Goal: Task Accomplishment & Management: Manage account settings

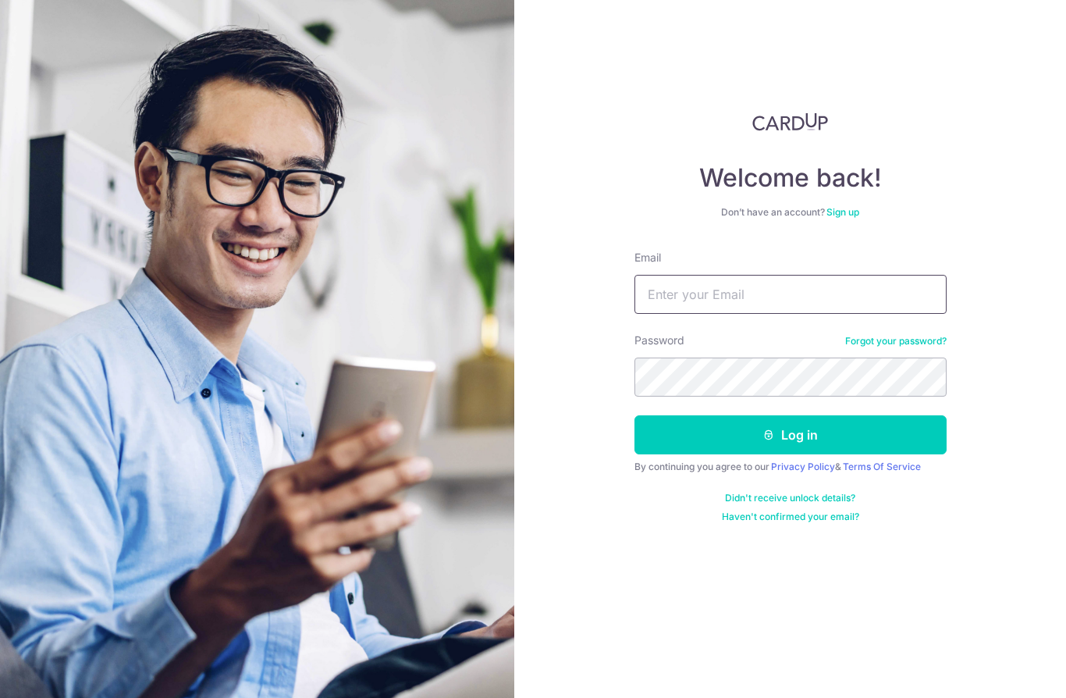
type input "[EMAIL_ADDRESS][DOMAIN_NAME]"
click at [847, 442] on button "Log in" at bounding box center [790, 434] width 312 height 39
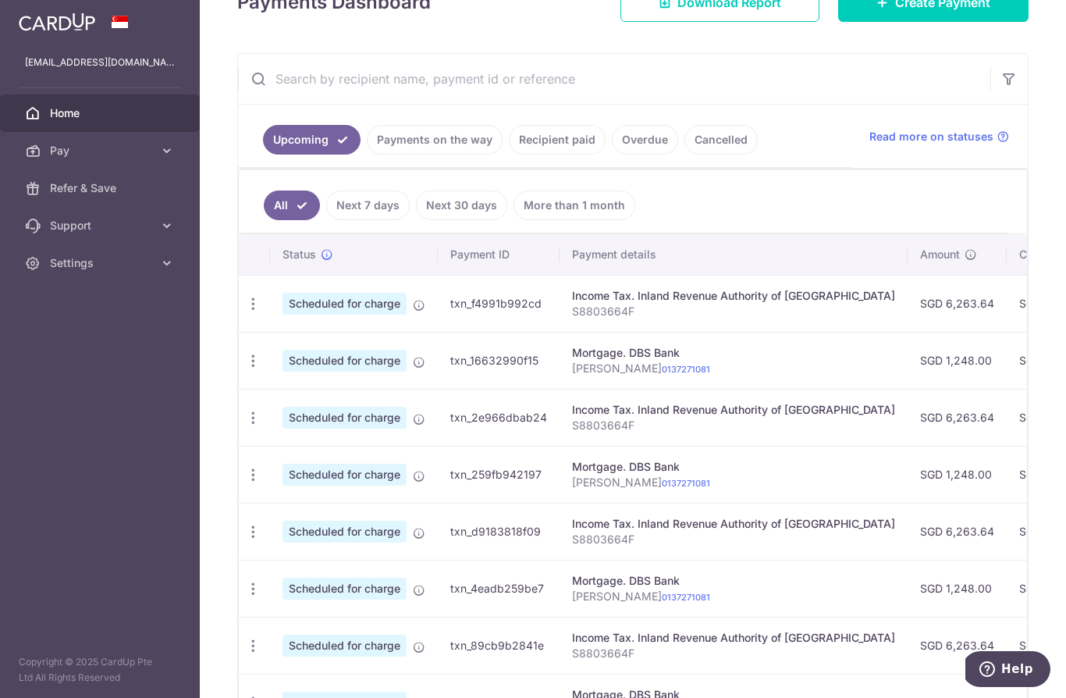
scroll to position [253, 0]
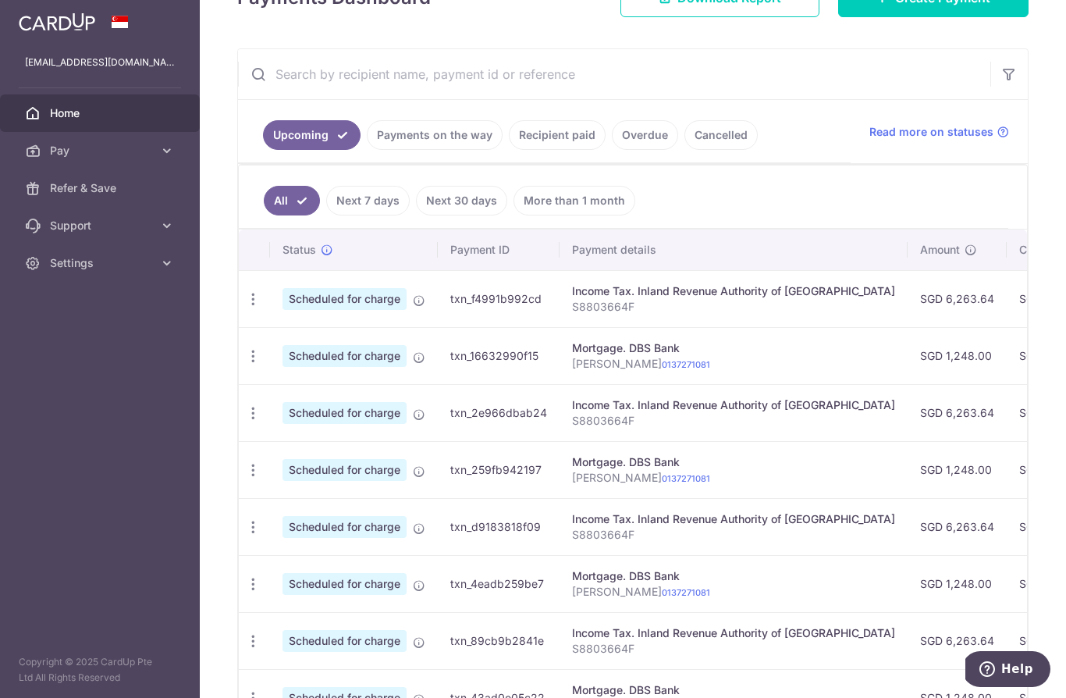
click at [245, 307] on icon "button" at bounding box center [253, 299] width 16 height 16
click at [283, 351] on span "Update payment" at bounding box center [336, 341] width 106 height 19
radio input "true"
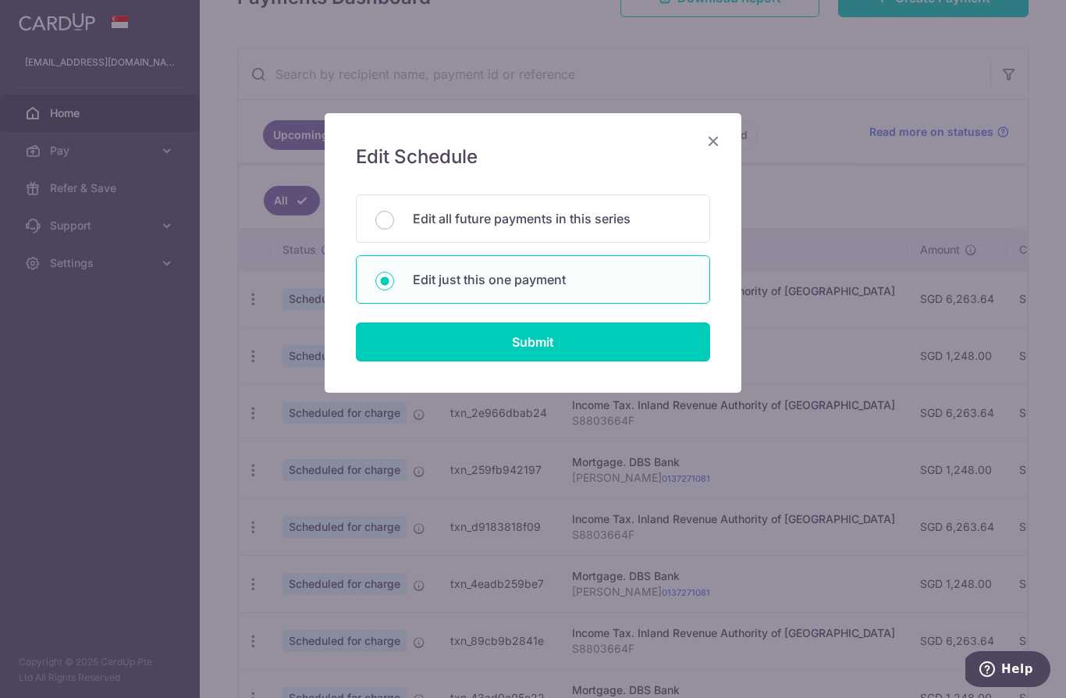
click at [661, 350] on input "Submit" at bounding box center [533, 341] width 354 height 39
radio input "true"
type input "6,263.64"
type input "[DATE]"
type input "S8803664F"
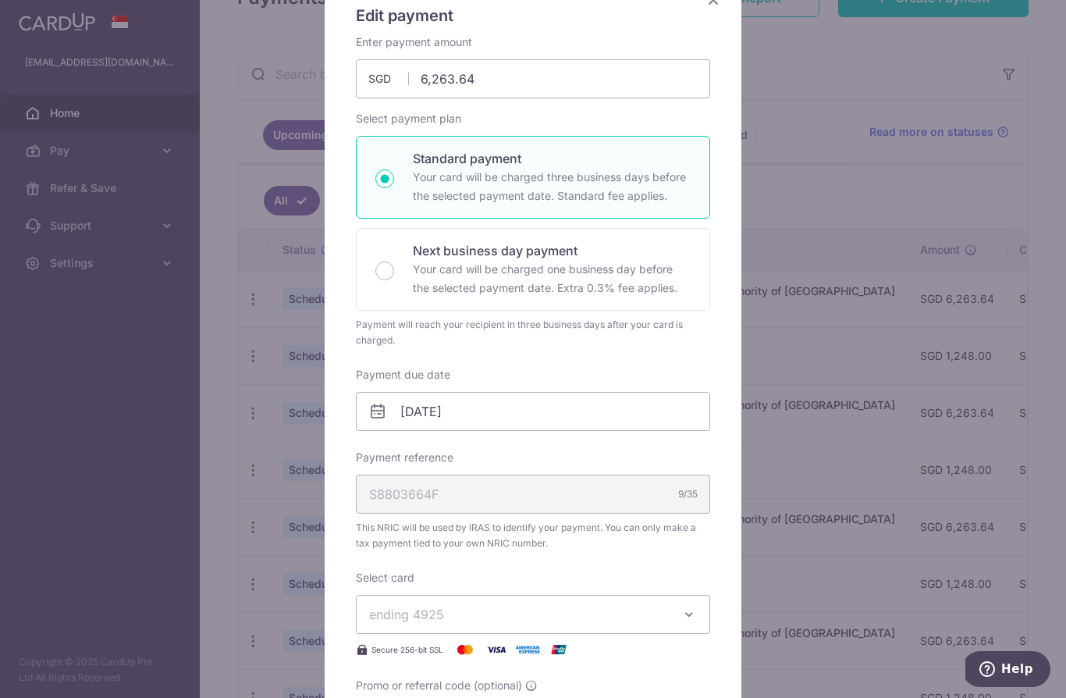
scroll to position [138, 0]
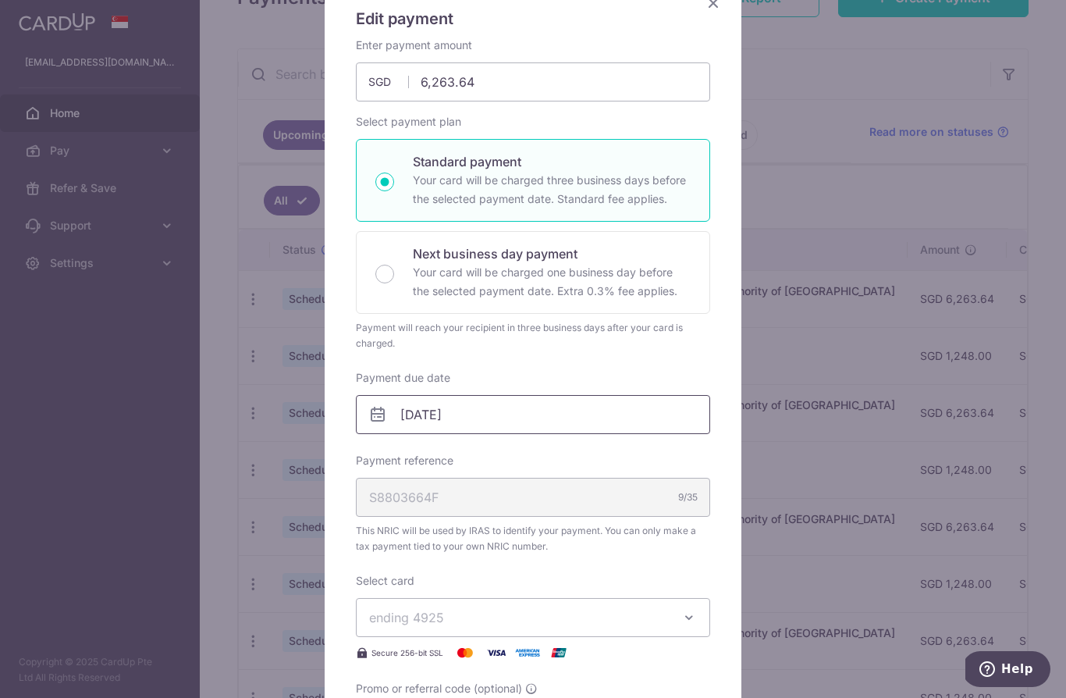
click at [406, 410] on input "[DATE]" at bounding box center [533, 414] width 354 height 39
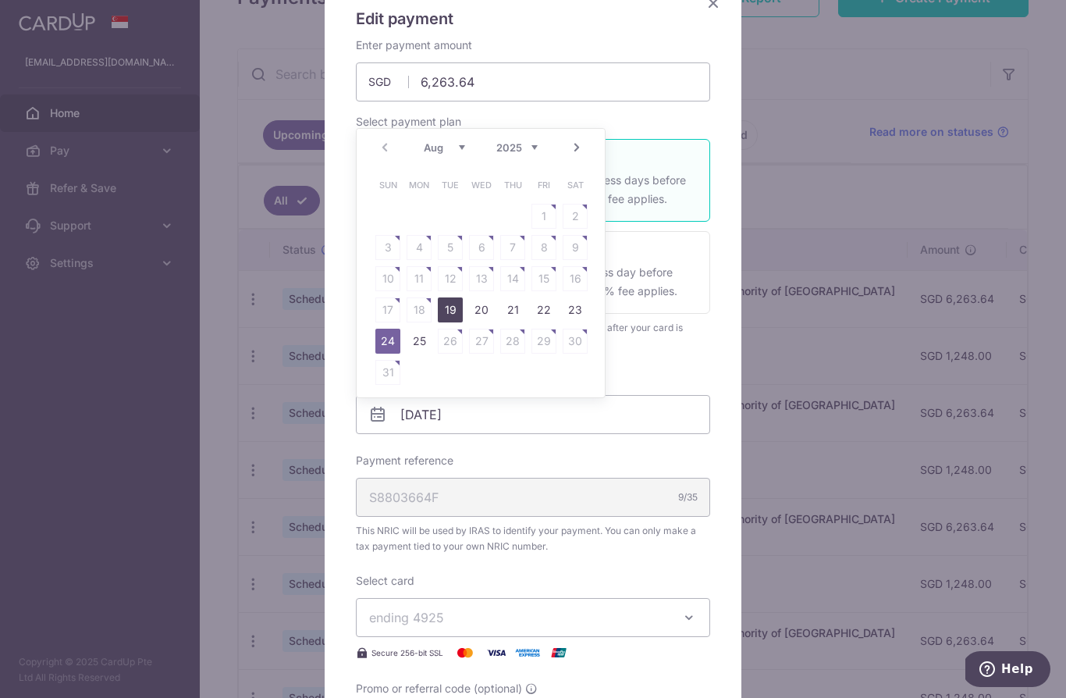
click at [447, 311] on link "19" at bounding box center [450, 309] width 25 height 25
type input "[DATE]"
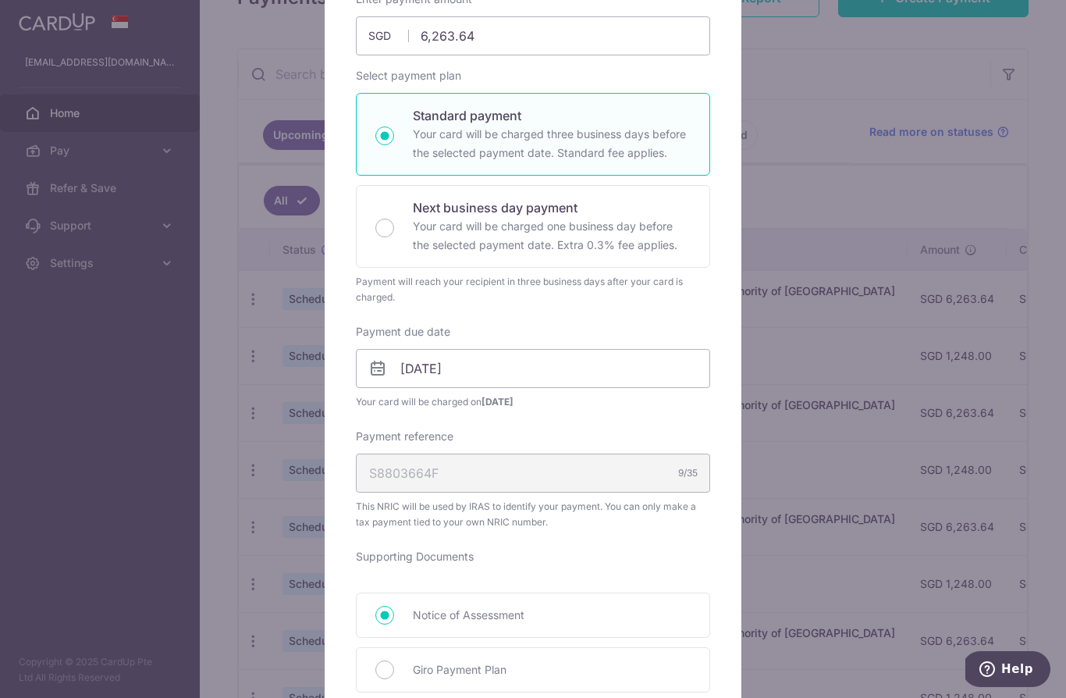
scroll to position [183, 0]
click at [649, 374] on input "[DATE]" at bounding box center [533, 369] width 354 height 39
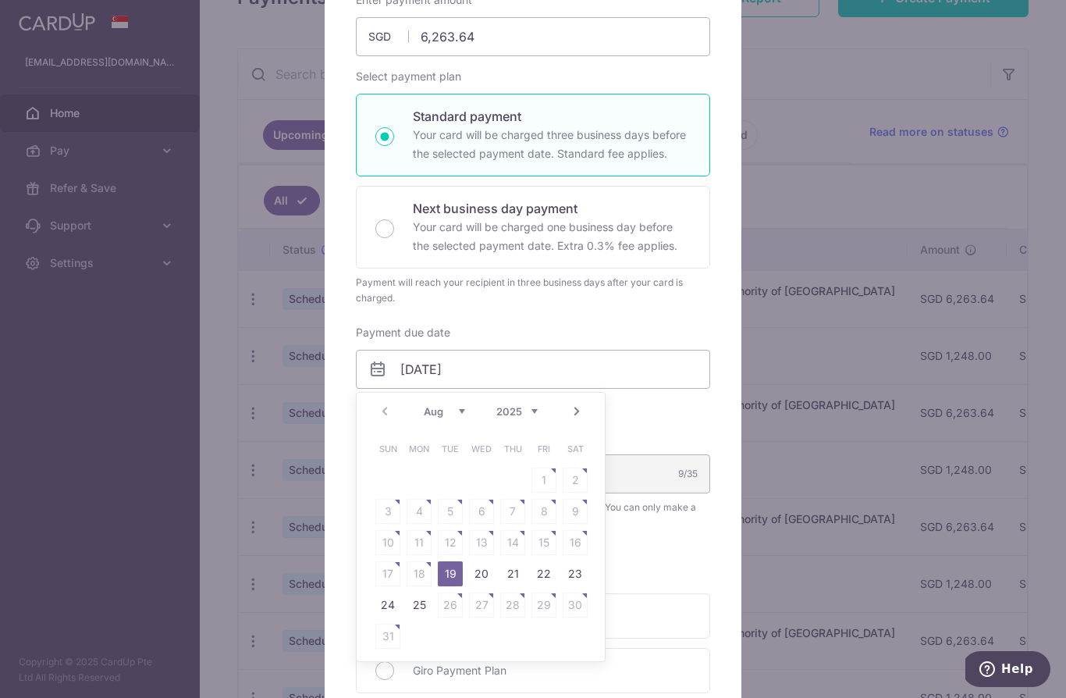
click at [664, 317] on div "Enter payment amount 6,263.64 6263.64 SGD To change the payment amount, please …" at bounding box center [533, 480] width 354 height 977
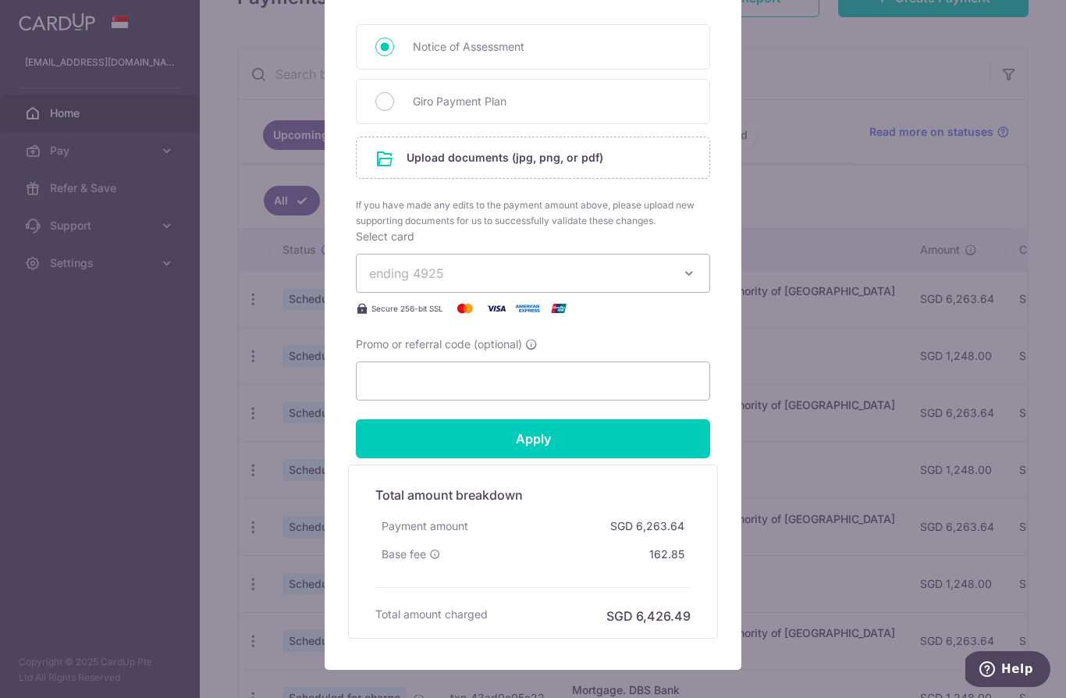
scroll to position [753, 0]
click at [648, 437] on input "Apply" at bounding box center [533, 437] width 354 height 39
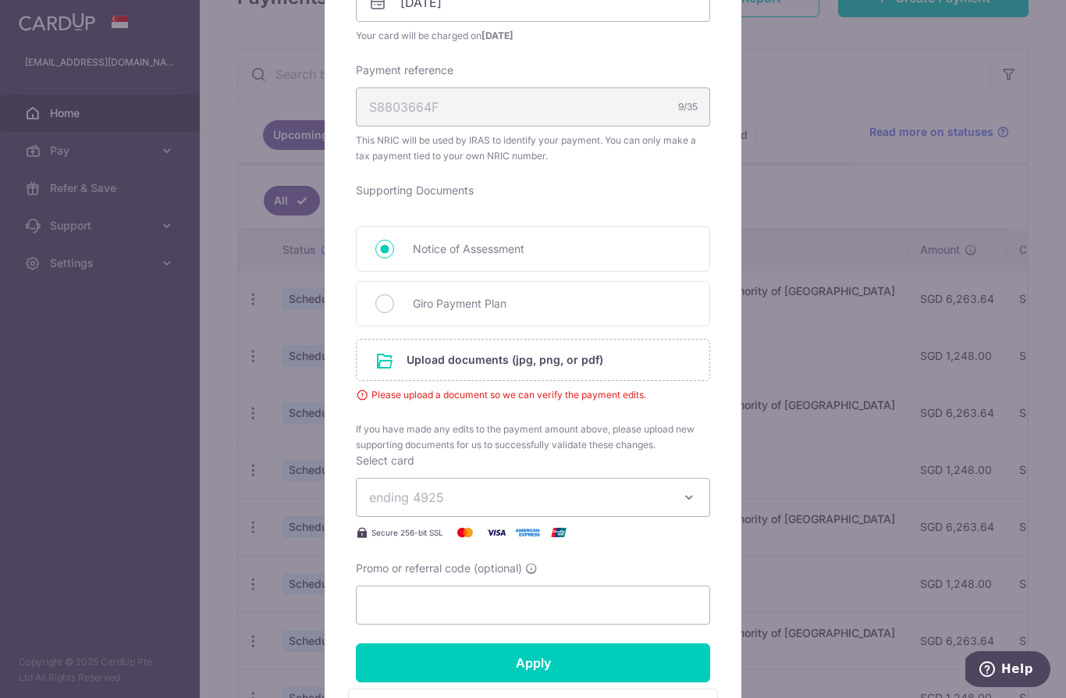
scroll to position [547, 0]
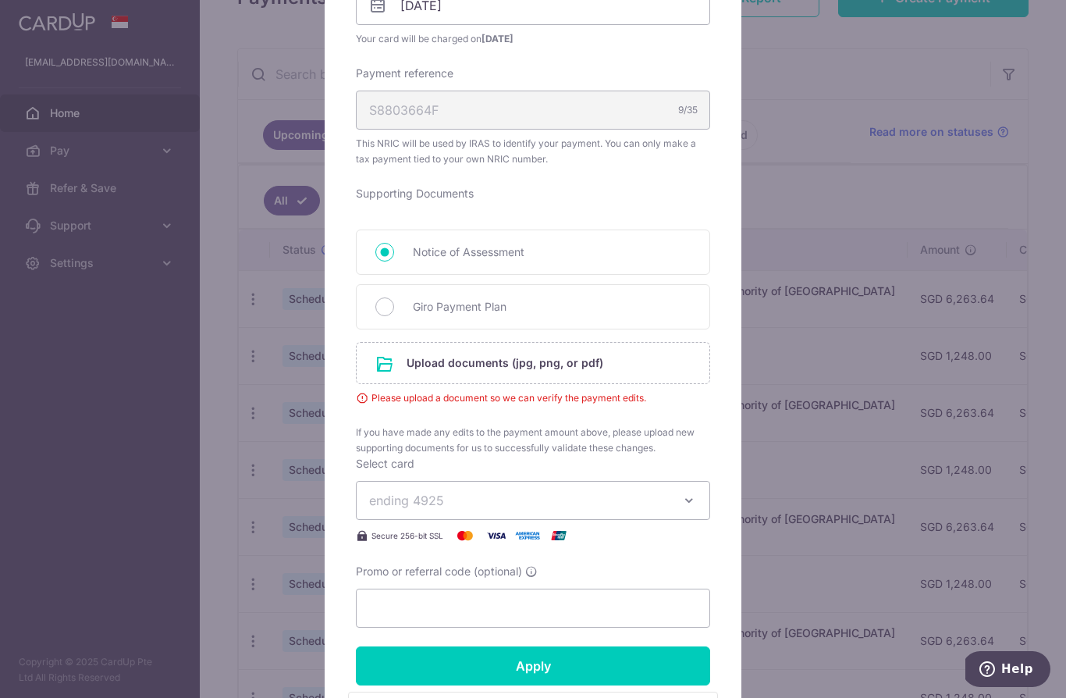
click at [656, 370] on input "file" at bounding box center [533, 363] width 353 height 41
click at [419, 355] on input "file" at bounding box center [533, 363] width 353 height 41
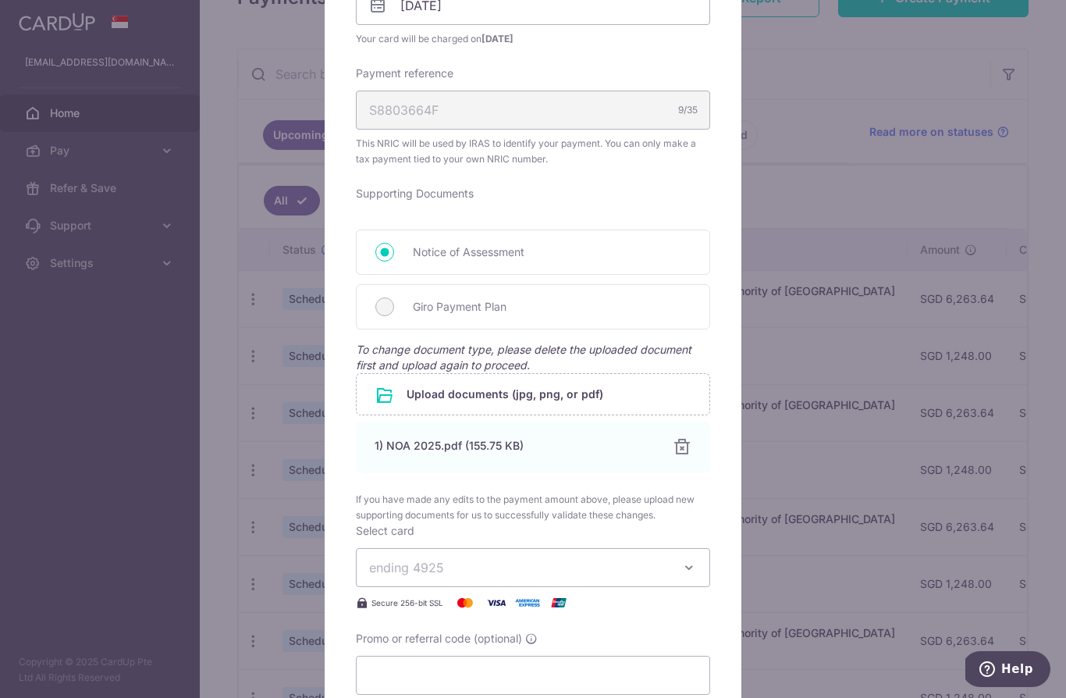
click at [402, 440] on div "1) NOA 2025.pdf (155.75 KB)" at bounding box center [514, 446] width 279 height 16
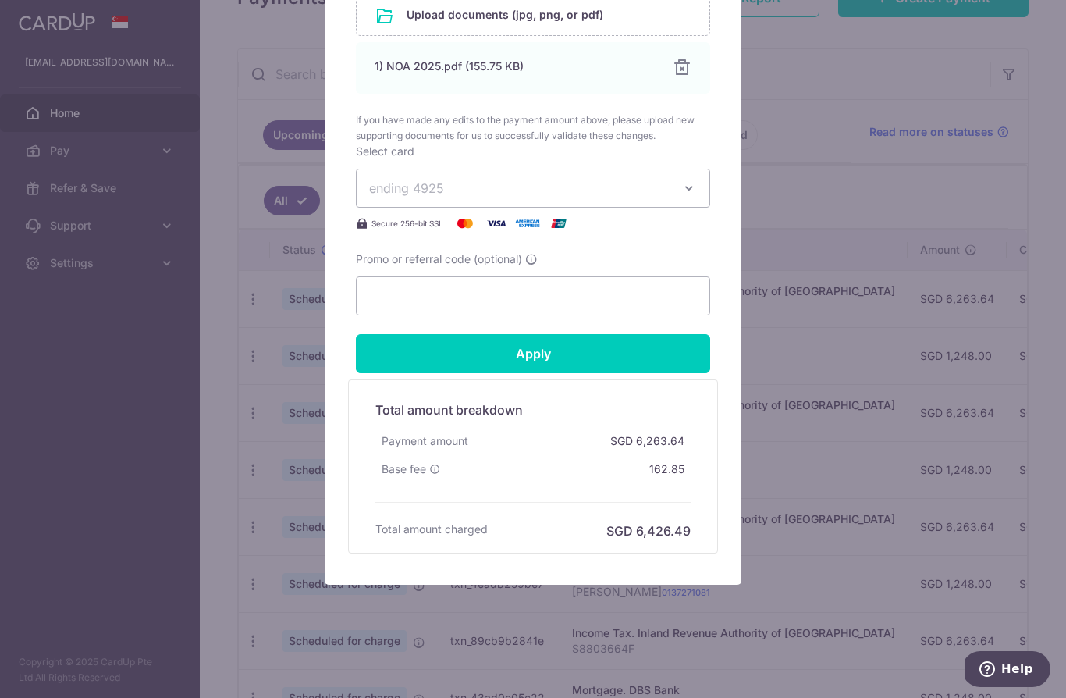
scroll to position [926, 0]
click at [677, 364] on input "Apply" at bounding box center [533, 353] width 354 height 39
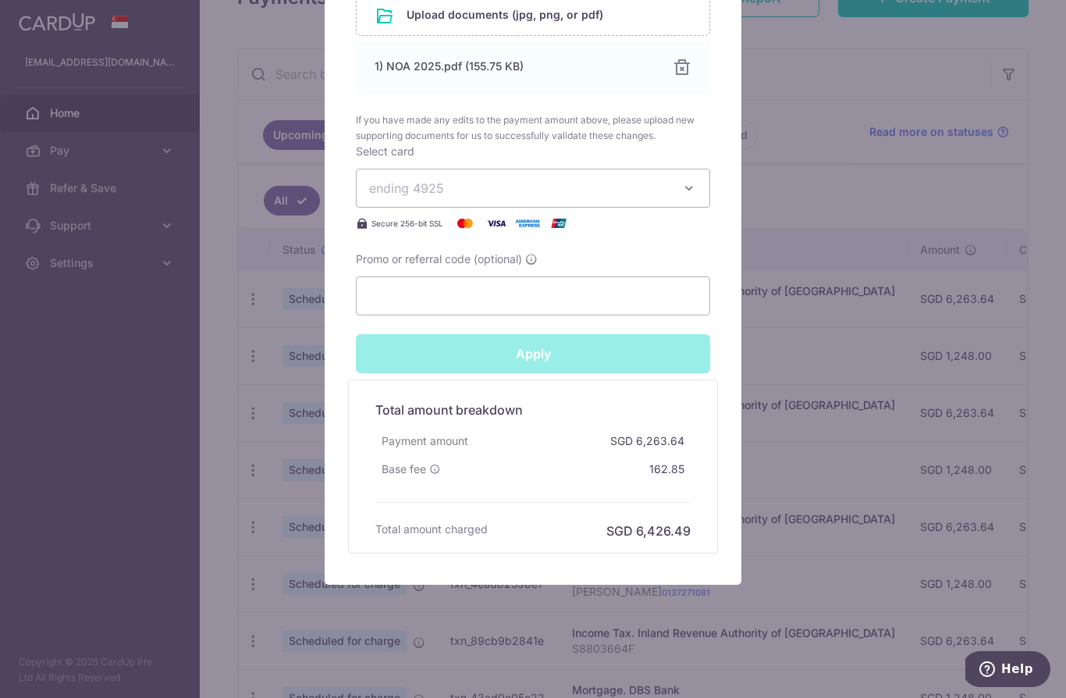
type input "Successfully Applied"
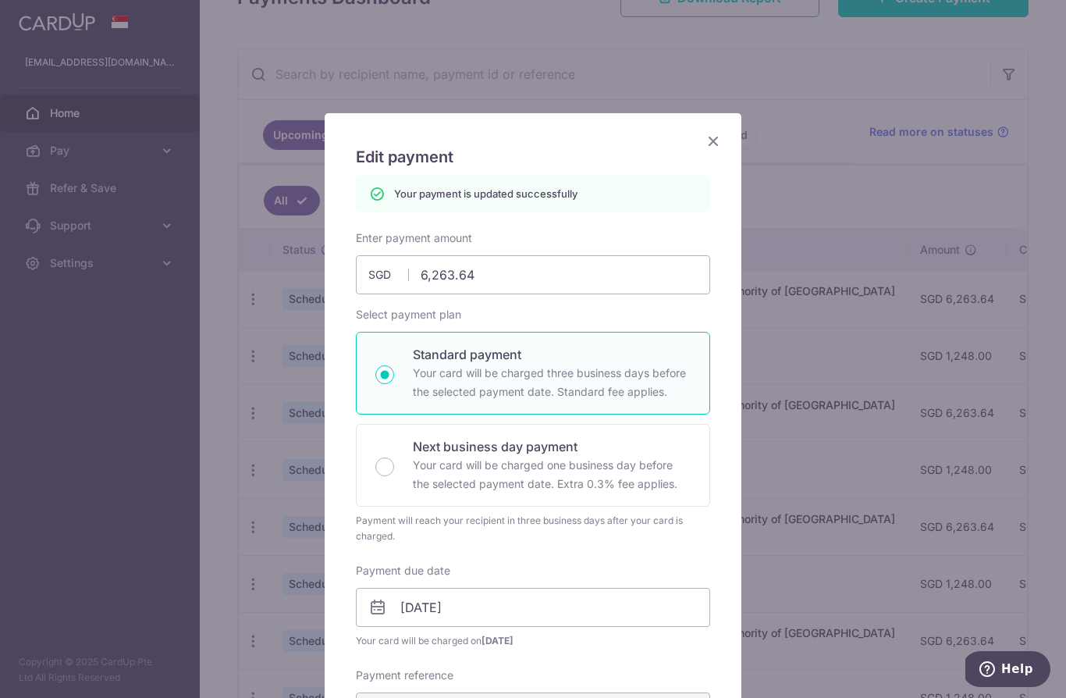
scroll to position [0, 0]
click at [712, 144] on icon "Close" at bounding box center [713, 141] width 19 height 20
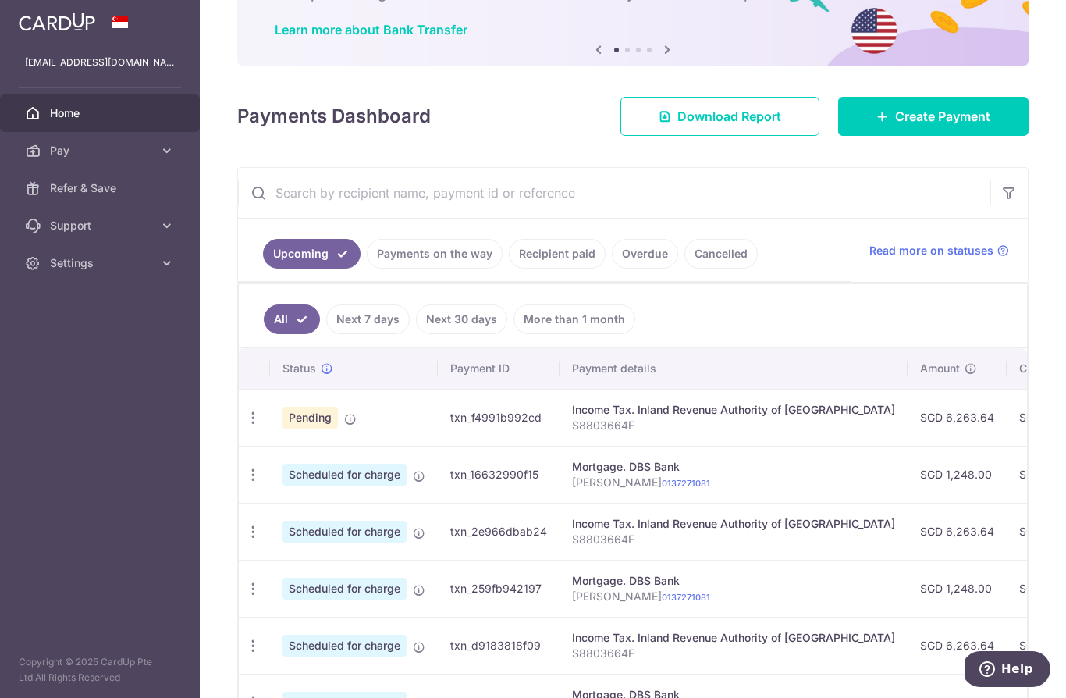
scroll to position [117, 0]
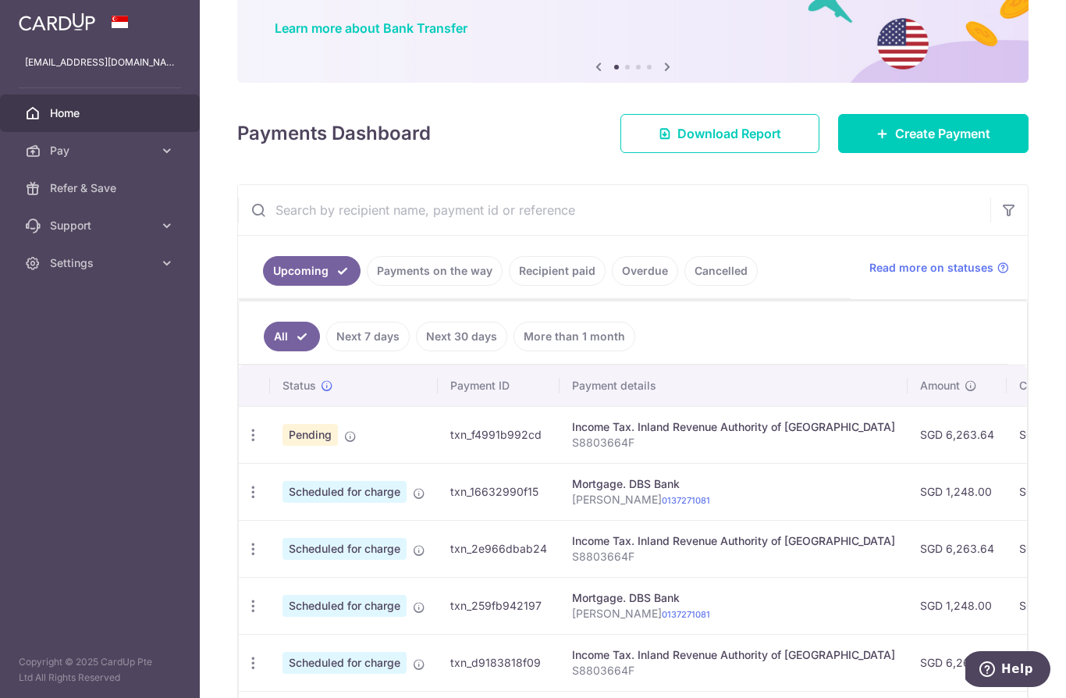
click at [0, 0] on header at bounding box center [0, 0] width 0 height 0
